Goal: Find specific page/section: Find specific page/section

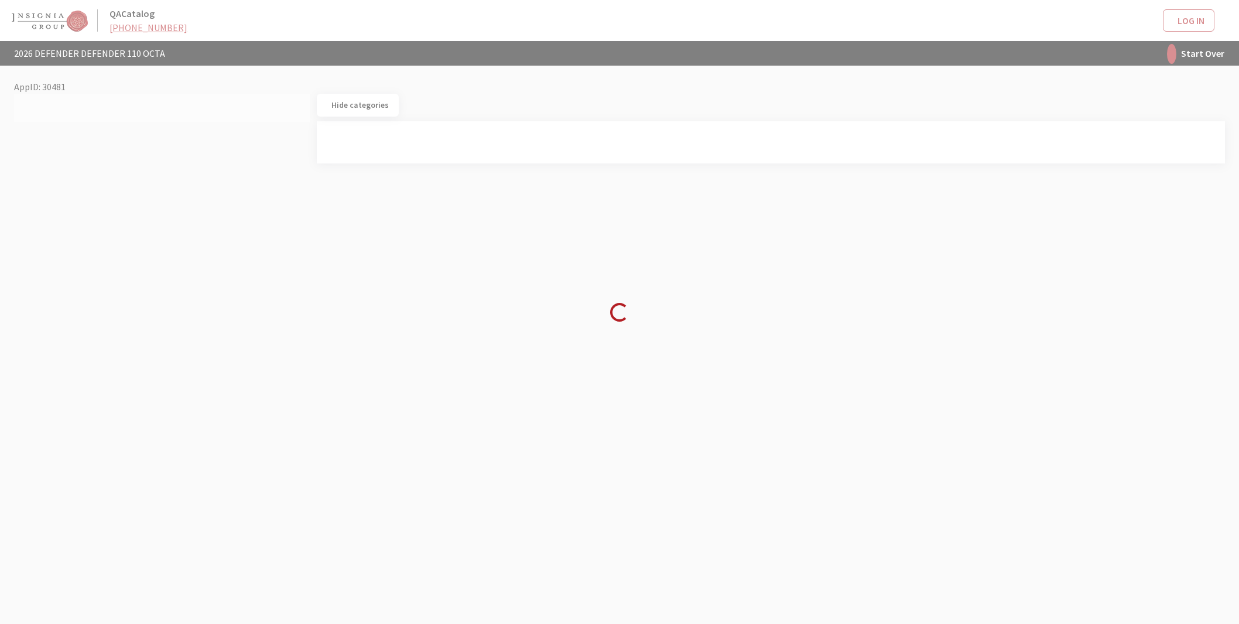
select select "44"
select select "64"
select select "1342"
select select "4810"
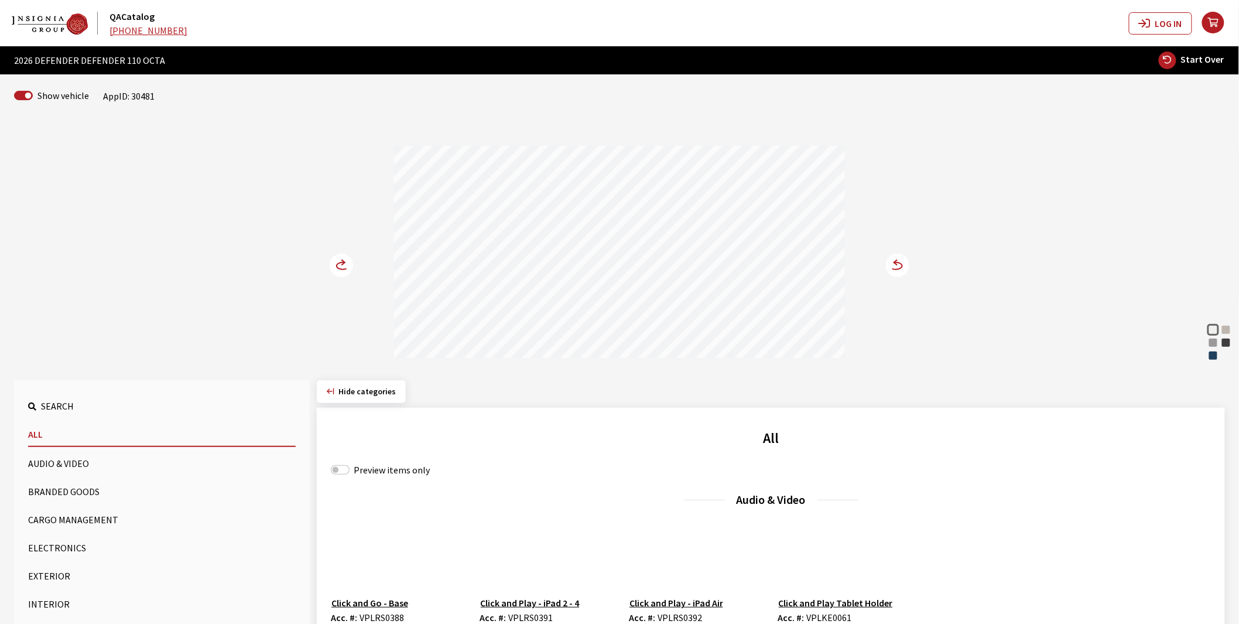
scroll to position [455, 0]
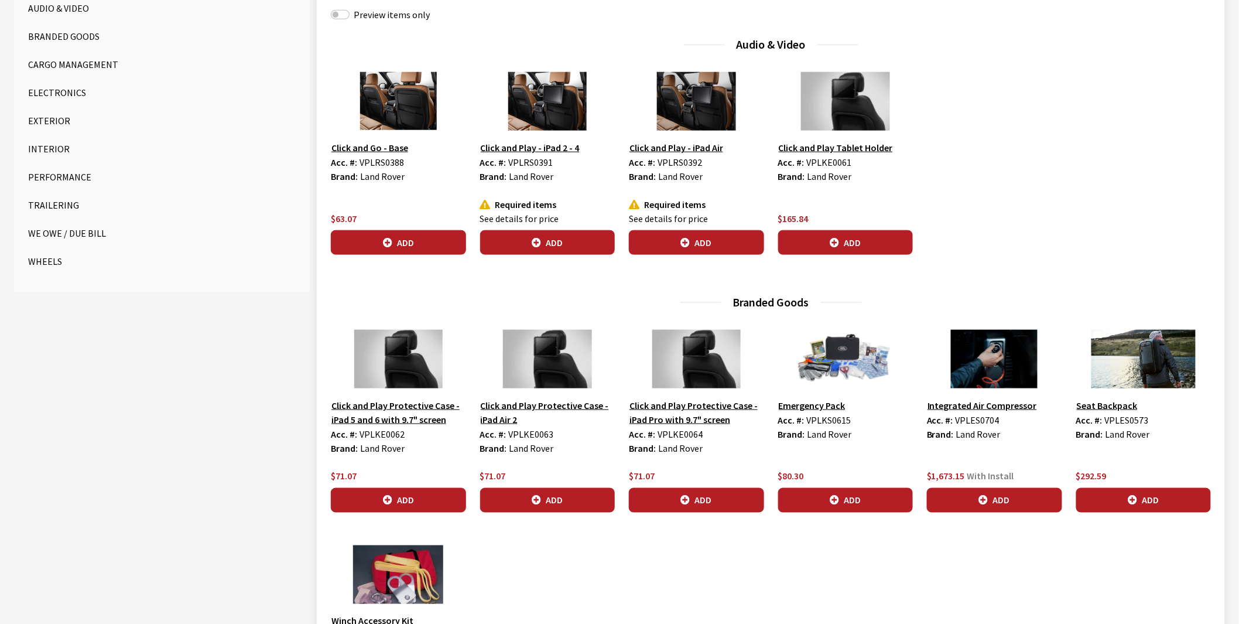
click at [43, 252] on button "Wheels" at bounding box center [162, 261] width 268 height 23
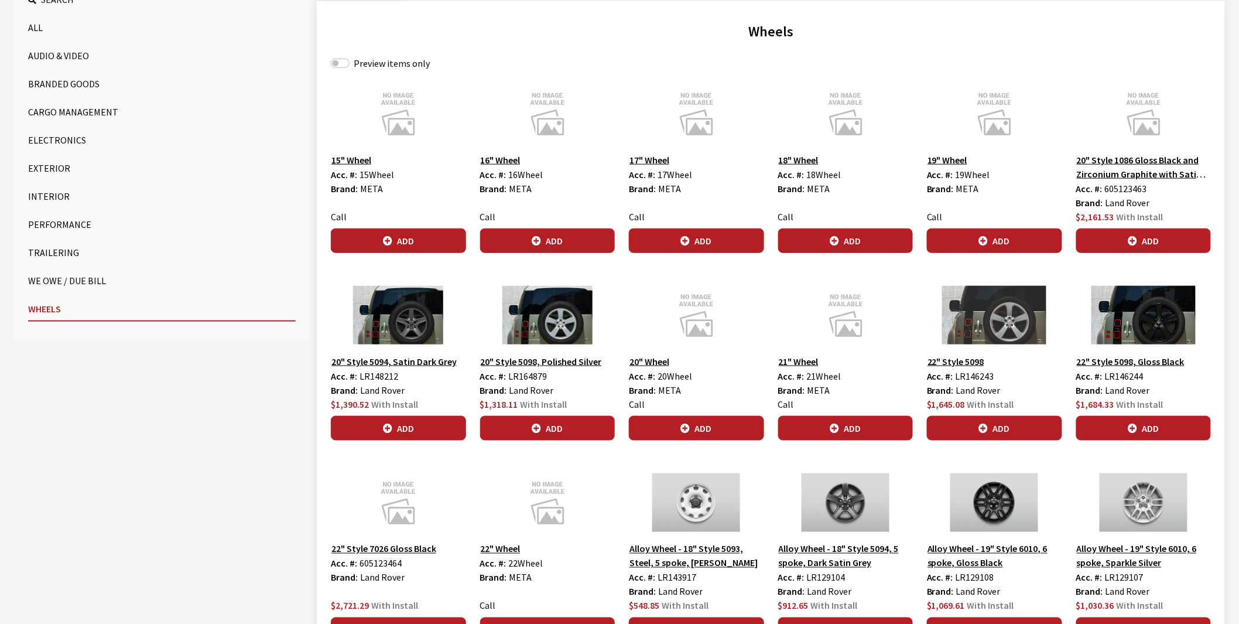
scroll to position [389, 0]
